Goal: Book appointment/travel/reservation

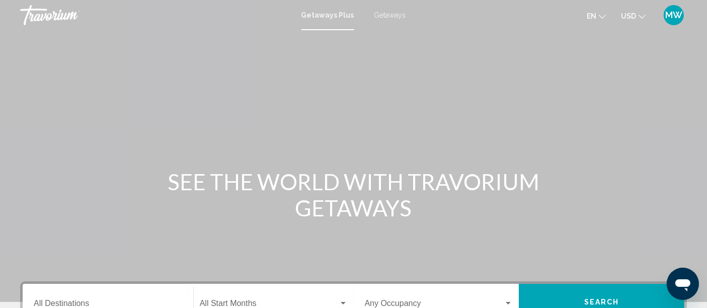
click at [379, 16] on span "Getaways" at bounding box center [390, 15] width 32 height 8
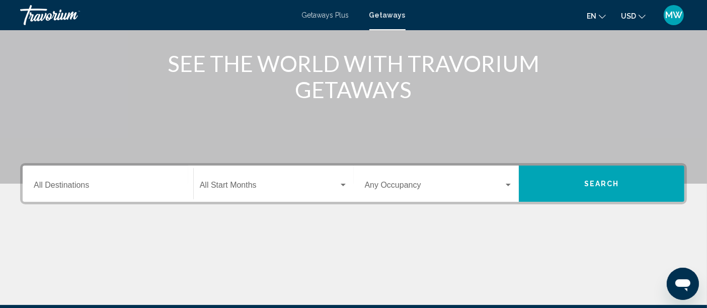
scroll to position [154, 0]
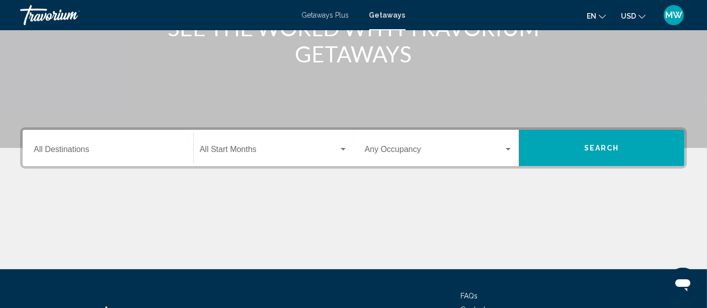
click at [101, 142] on div "Destination All Destinations" at bounding box center [108, 148] width 148 height 32
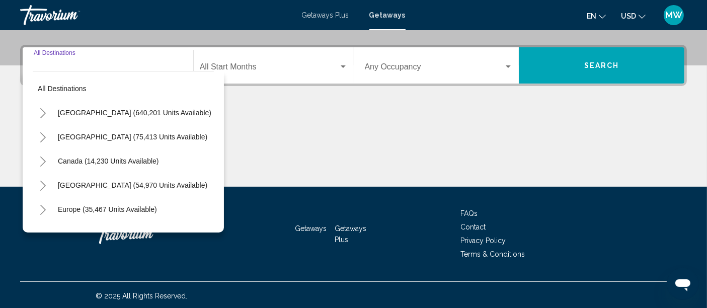
scroll to position [237, 0]
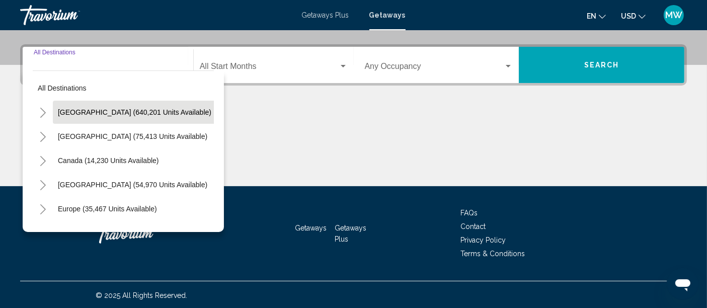
click at [88, 111] on span "[GEOGRAPHIC_DATA] (640,201 units available)" at bounding box center [134, 112] width 153 height 8
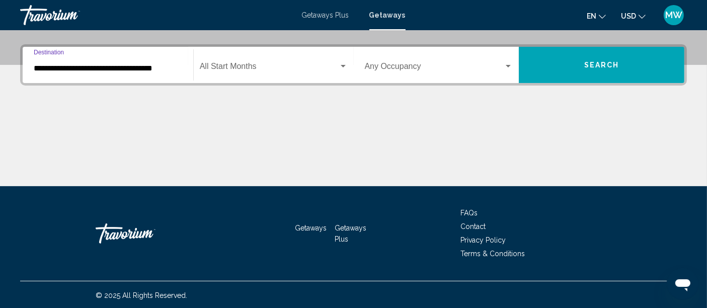
click at [142, 65] on input "**********" at bounding box center [108, 68] width 148 height 9
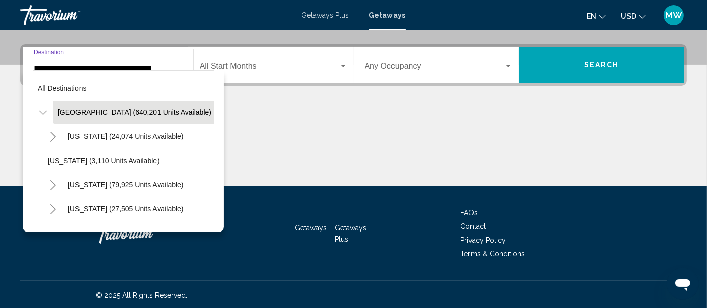
scroll to position [194, 0]
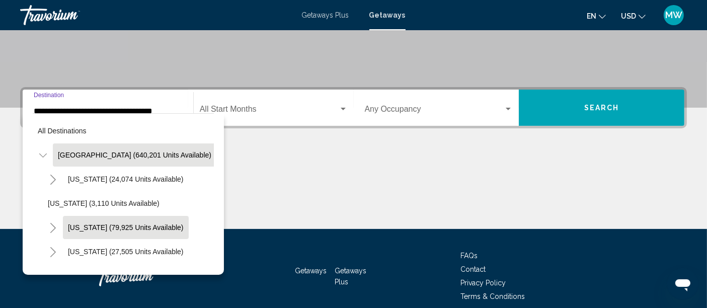
click at [91, 216] on button "[US_STATE] (79,925 units available)" at bounding box center [126, 227] width 126 height 23
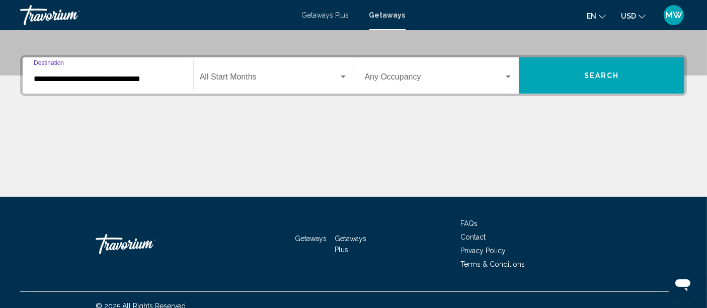
scroll to position [237, 0]
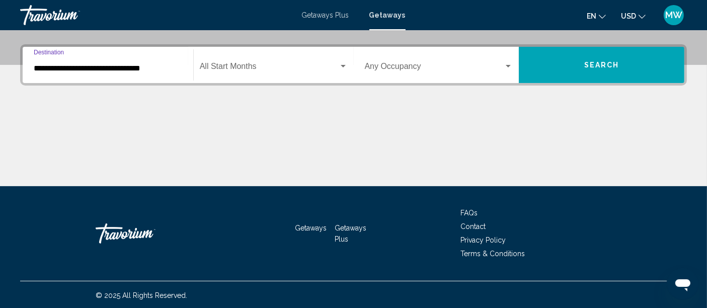
click at [135, 64] on input "**********" at bounding box center [108, 68] width 148 height 9
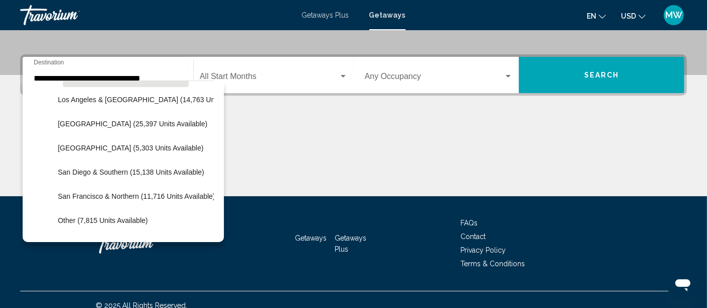
scroll to position [169, 0]
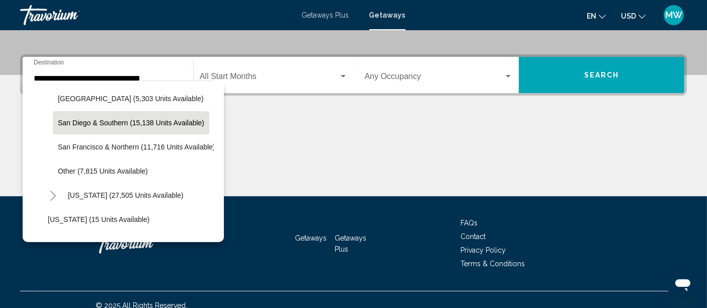
click at [109, 127] on button "San Diego & Southern (15,138 units available)" at bounding box center [131, 122] width 156 height 23
type input "**********"
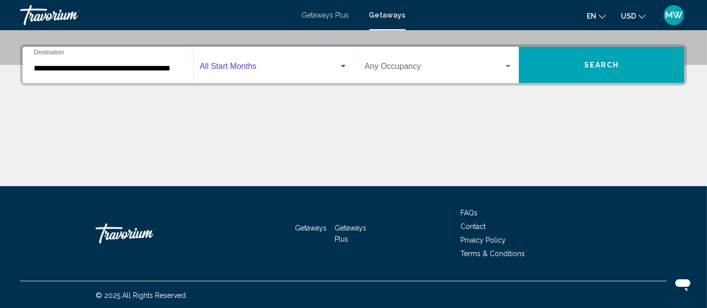
click at [263, 68] on span "Search widget" at bounding box center [269, 68] width 139 height 9
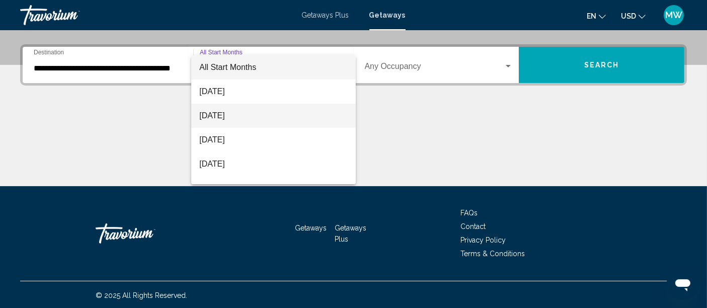
click at [231, 117] on span "[DATE]" at bounding box center [273, 116] width 148 height 24
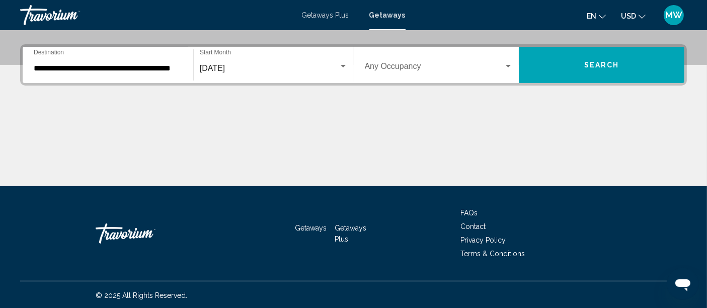
click at [423, 75] on div "Occupancy Any Occupancy" at bounding box center [439, 65] width 148 height 32
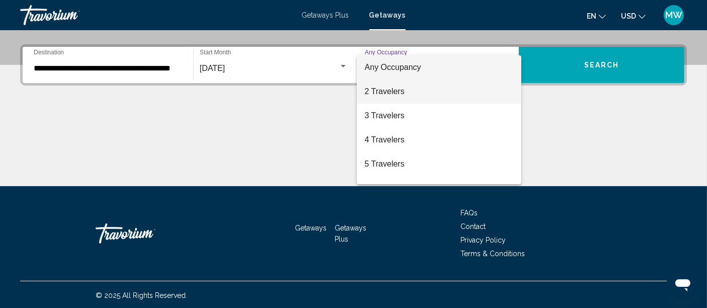
click at [385, 86] on span "2 Travelers" at bounding box center [439, 91] width 148 height 24
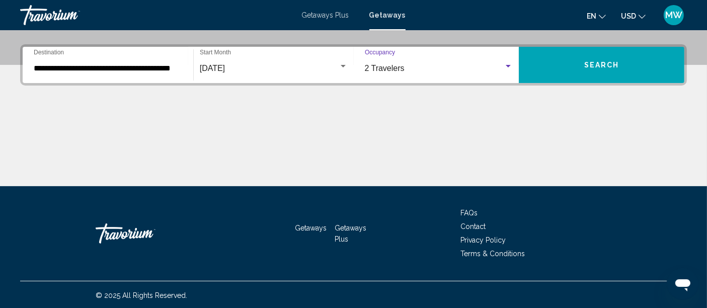
click at [590, 64] on span "Search" at bounding box center [601, 65] width 35 height 8
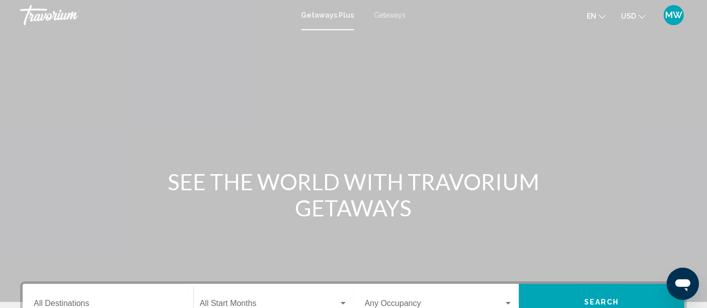
click at [394, 13] on span "Getaways" at bounding box center [390, 15] width 32 height 8
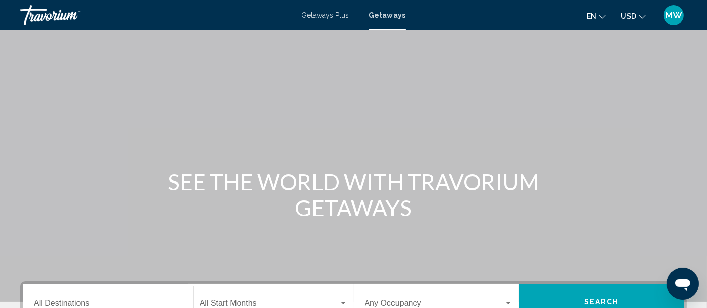
scroll to position [193, 0]
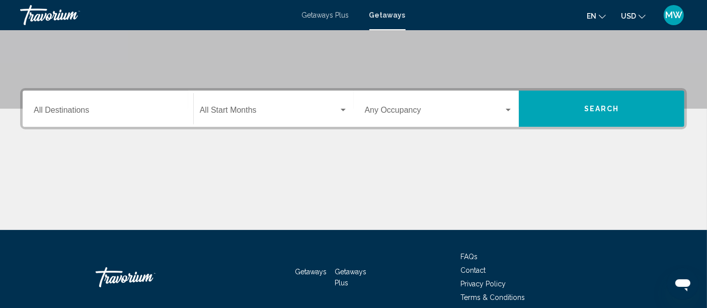
click at [137, 100] on div "Destination All Destinations" at bounding box center [108, 109] width 148 height 32
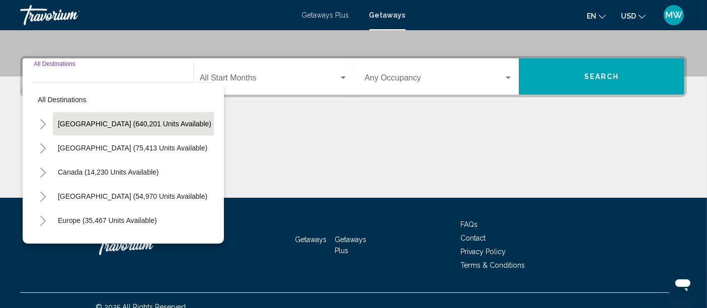
scroll to position [237, 0]
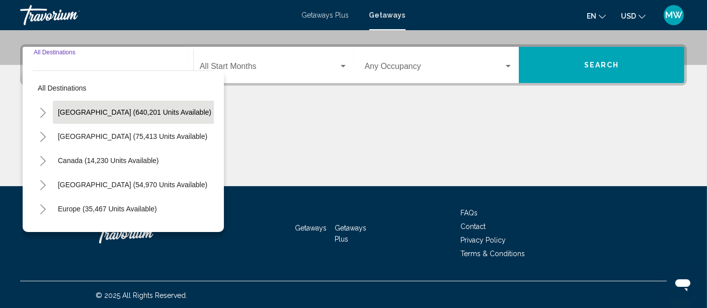
click at [113, 114] on span "[GEOGRAPHIC_DATA] (640,201 units available)" at bounding box center [134, 112] width 153 height 8
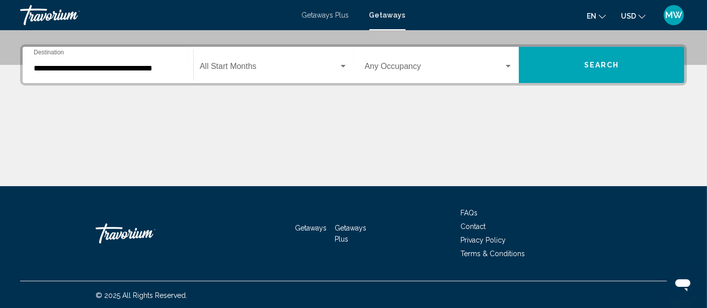
click at [146, 76] on div "**********" at bounding box center [108, 65] width 148 height 32
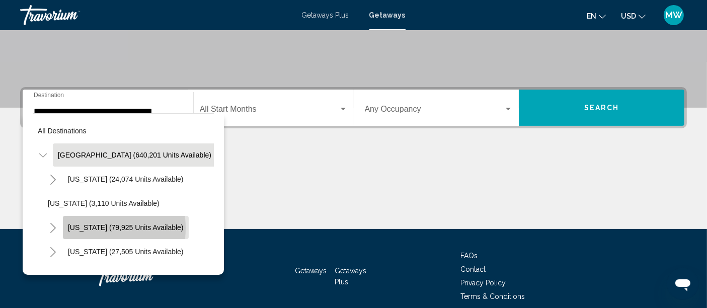
click at [89, 227] on span "[US_STATE] (79,925 units available)" at bounding box center [126, 227] width 116 height 8
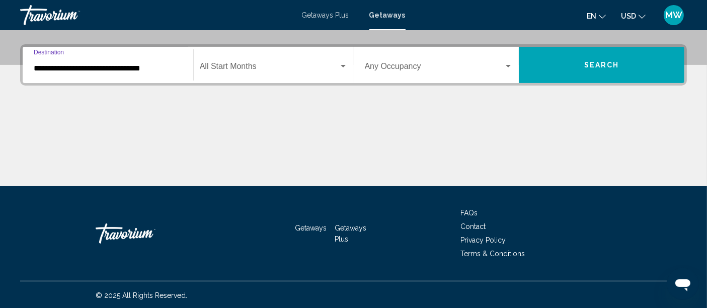
click at [139, 64] on input "**********" at bounding box center [108, 68] width 148 height 9
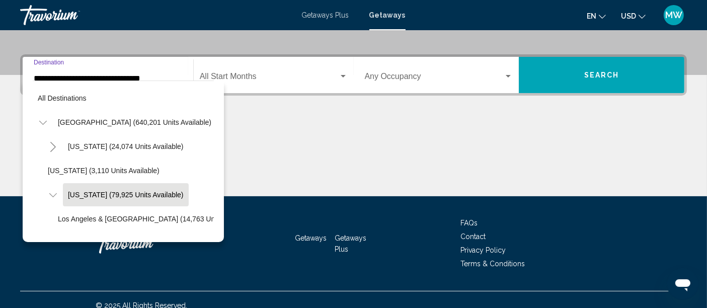
scroll to position [40, 0]
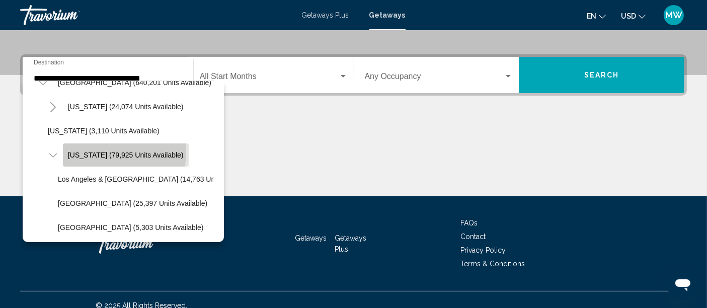
click at [102, 151] on span "[US_STATE] (79,925 units available)" at bounding box center [126, 155] width 116 height 8
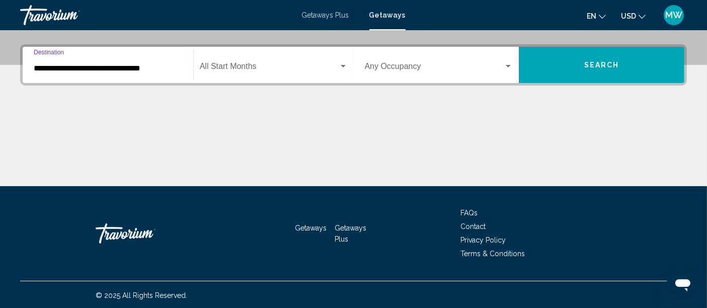
click at [134, 66] on input "**********" at bounding box center [108, 68] width 148 height 9
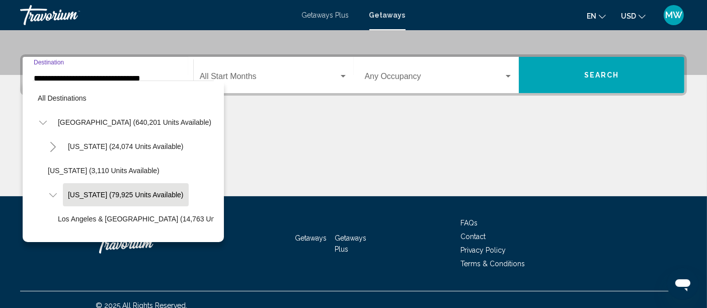
scroll to position [40, 0]
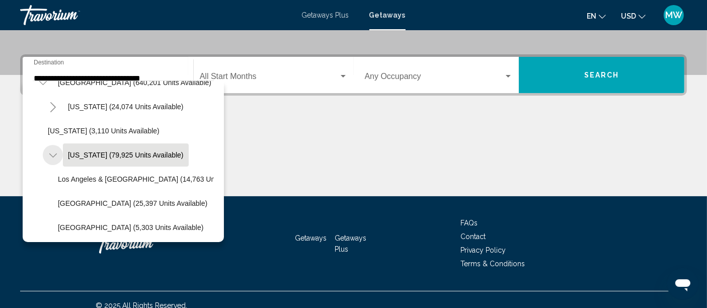
click at [51, 153] on icon "Toggle California (79,925 units available)" at bounding box center [53, 155] width 8 height 10
click at [54, 152] on icon "Toggle California (79,925 units available)" at bounding box center [53, 155] width 8 height 10
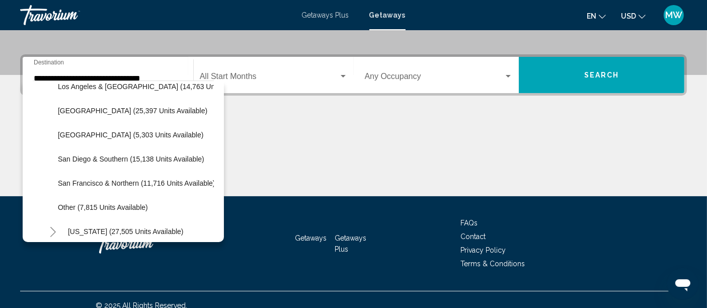
scroll to position [159, 0]
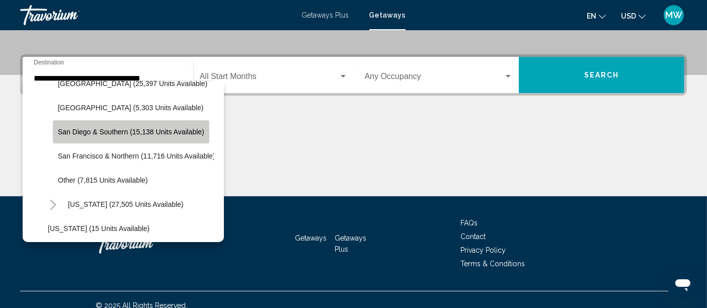
click at [108, 134] on span "San Diego & Southern (15,138 units available)" at bounding box center [131, 132] width 146 height 8
type input "**********"
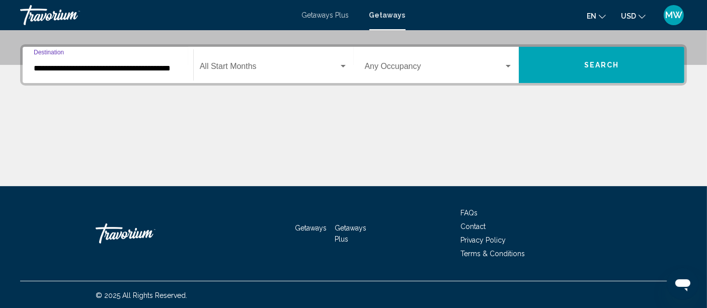
click at [223, 68] on span "Search widget" at bounding box center [269, 68] width 139 height 9
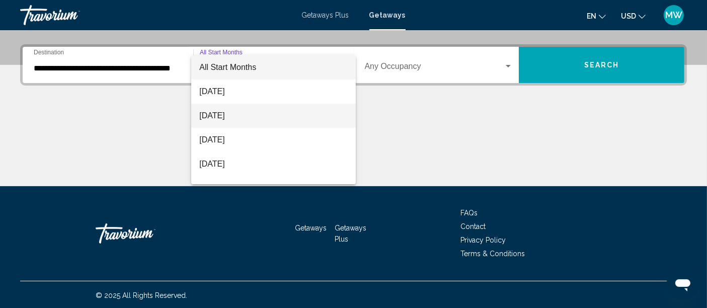
click at [216, 110] on span "[DATE]" at bounding box center [273, 116] width 148 height 24
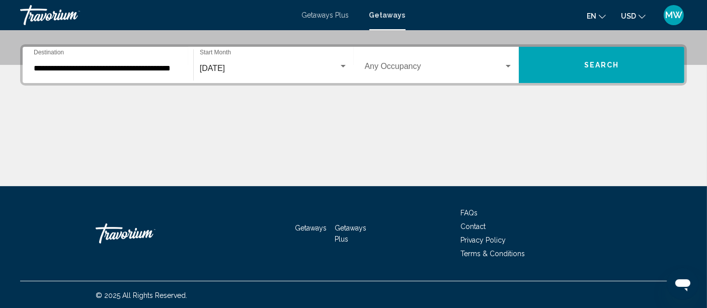
click at [398, 62] on div "Occupancy Any Occupancy" at bounding box center [439, 65] width 148 height 32
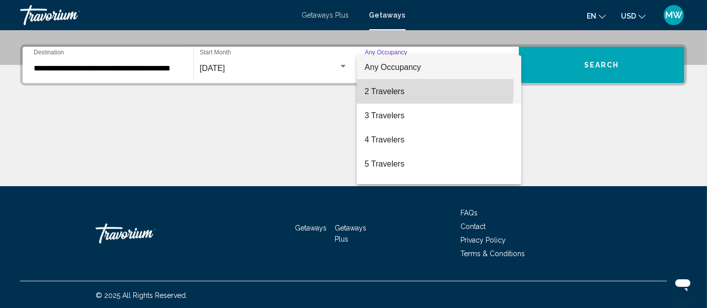
click at [391, 88] on span "2 Travelers" at bounding box center [439, 91] width 148 height 24
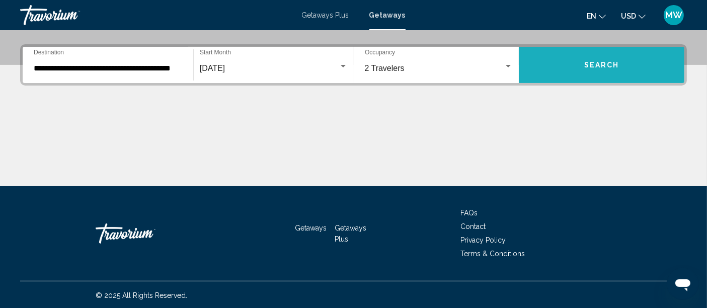
click at [590, 76] on button "Search" at bounding box center [602, 65] width 166 height 36
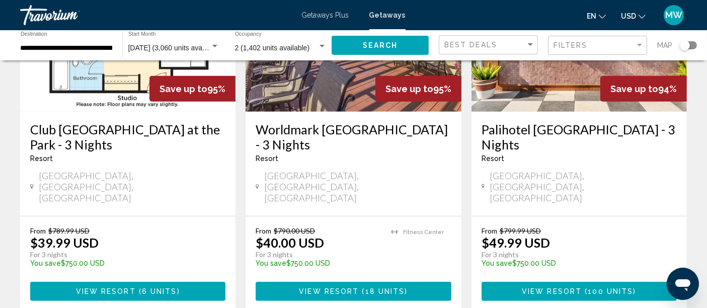
scroll to position [641, 0]
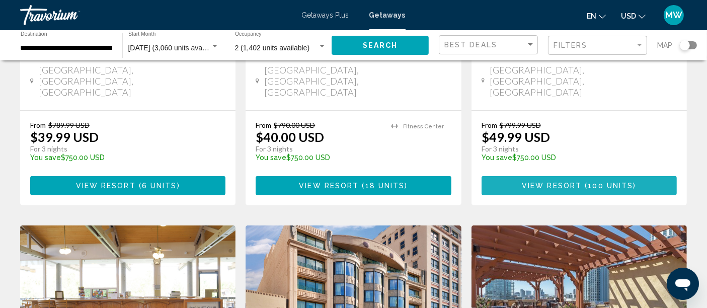
click at [553, 182] on span "View Resort" at bounding box center [552, 186] width 60 height 8
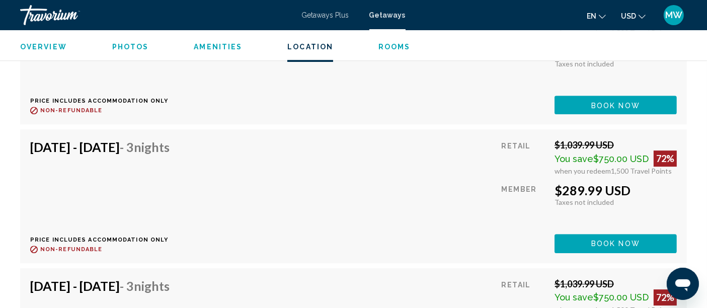
scroll to position [3041, 0]
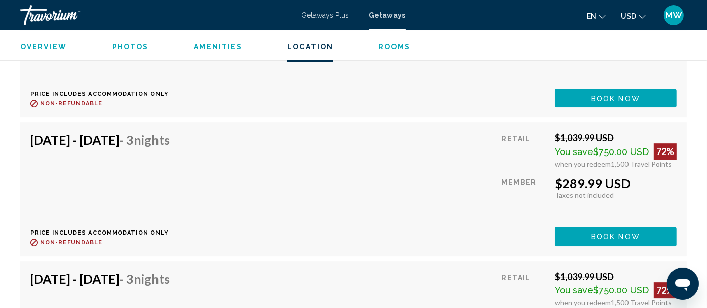
click at [381, 180] on div "Sep 12, 2025 - Sep 15, 2025 - 3 Nights Price includes accommodation only Refund…" at bounding box center [353, 188] width 646 height 113
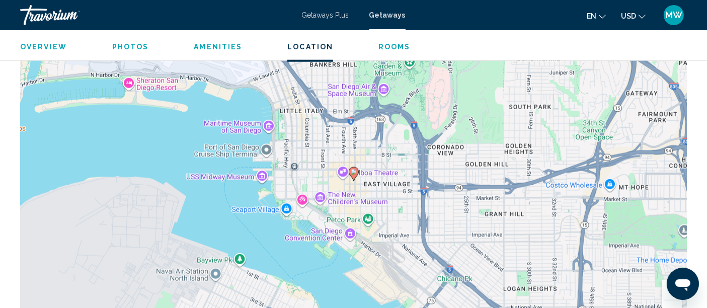
scroll to position [1062, 0]
